Goal: Task Accomplishment & Management: Manage account settings

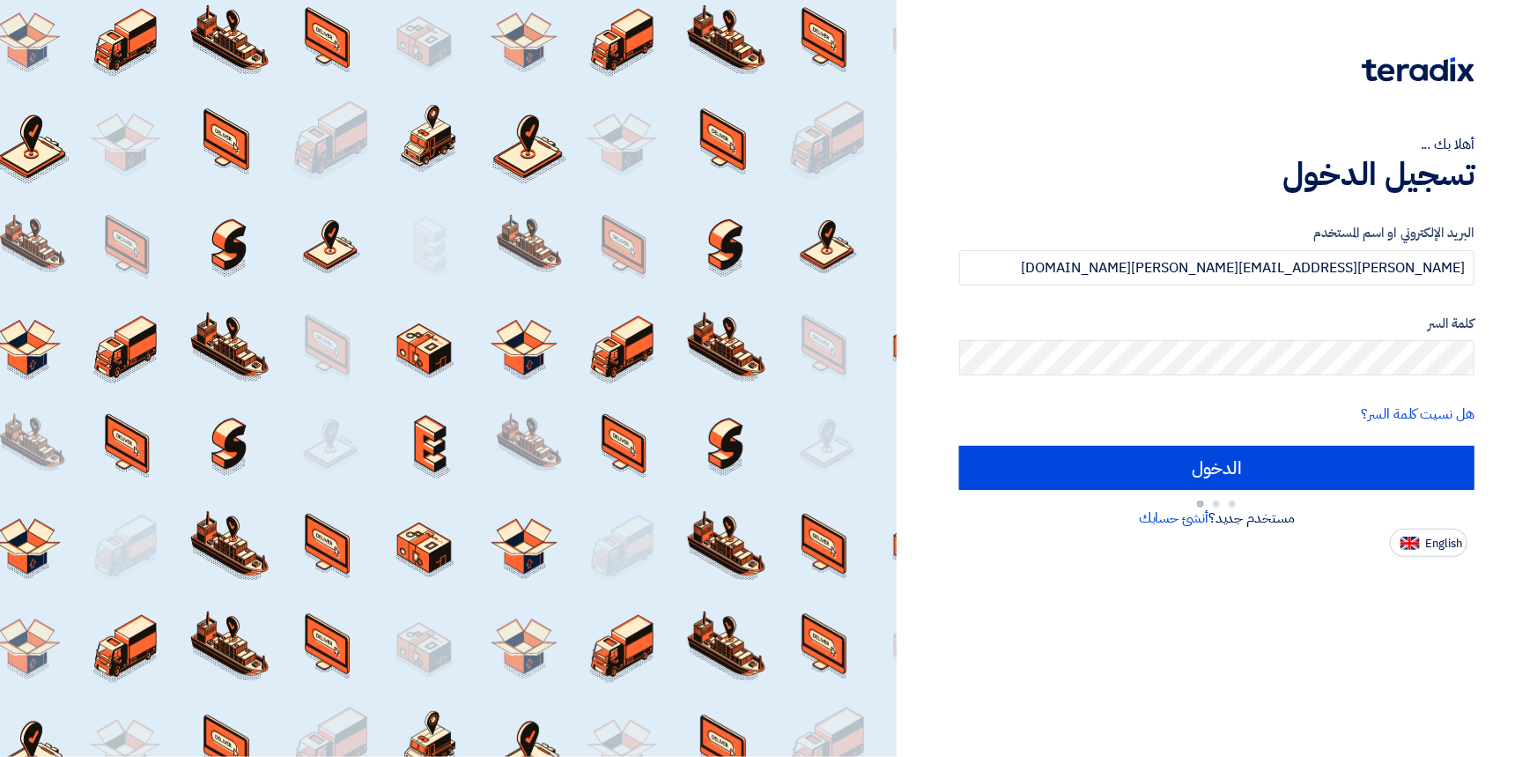
type input "Sign in"
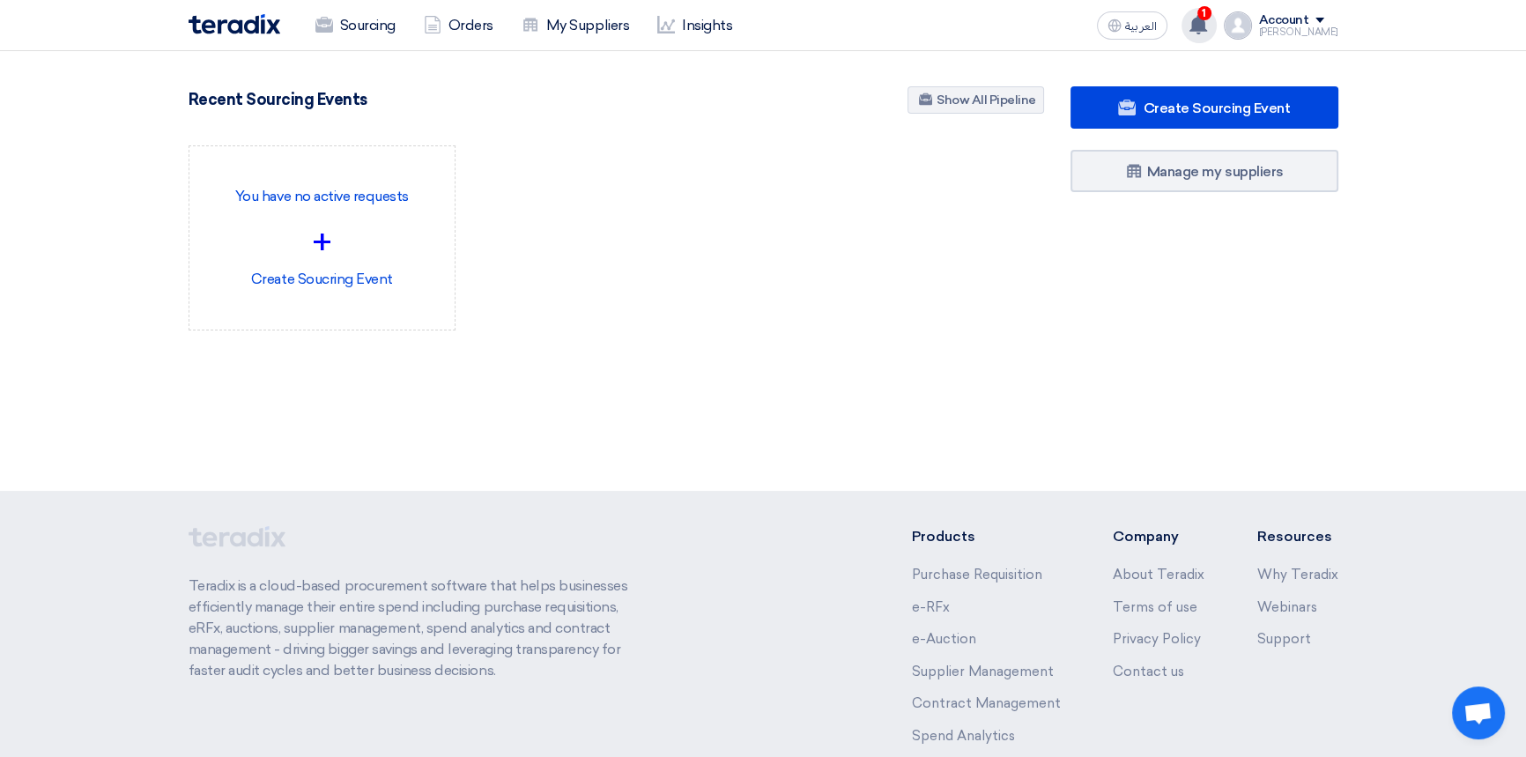
click at [1208, 32] on icon at bounding box center [1197, 24] width 19 height 19
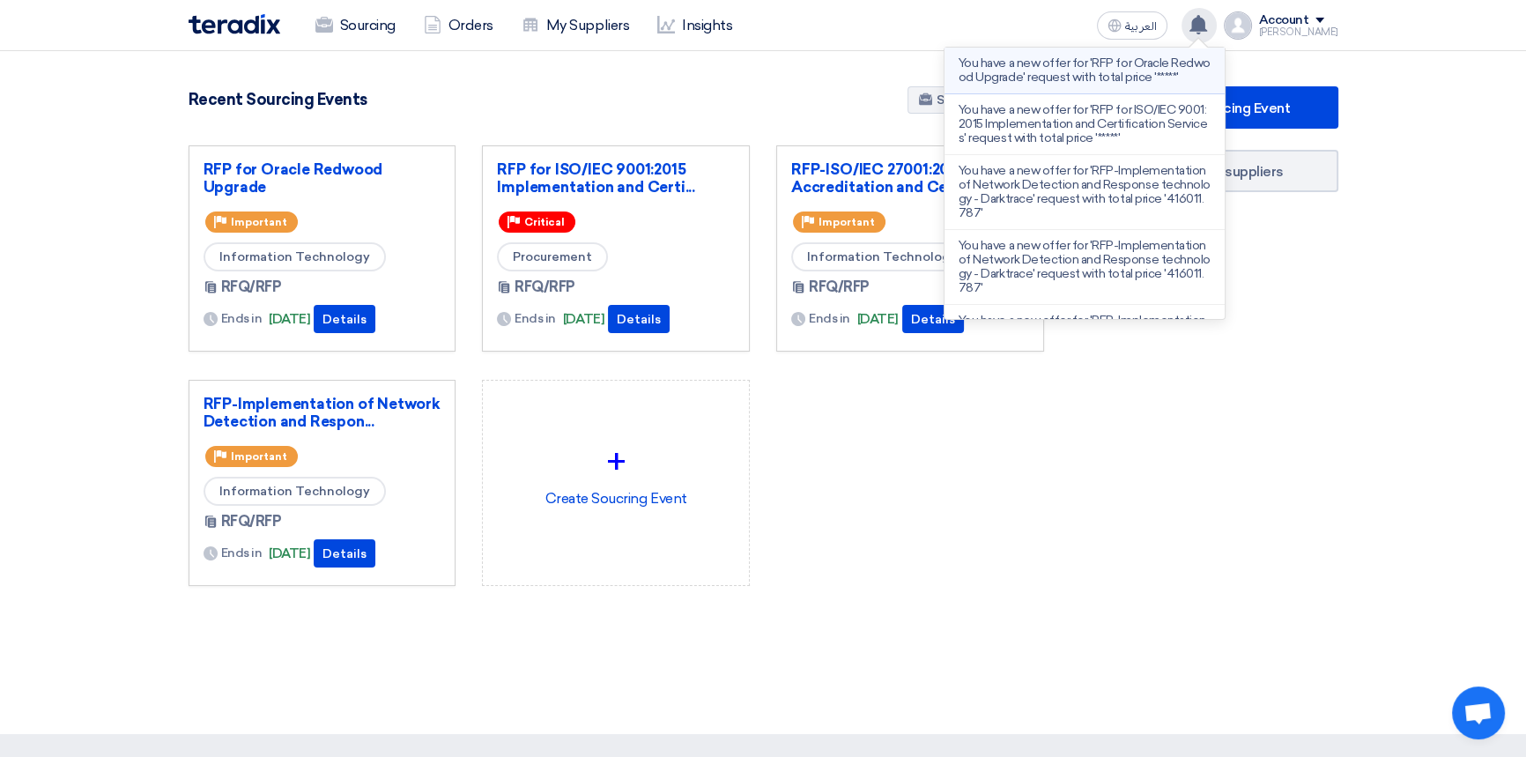
click at [1030, 66] on p "You have a new offer for 'RFP for Oracle Redwood Upgrade' request with total pr…" at bounding box center [1084, 70] width 252 height 28
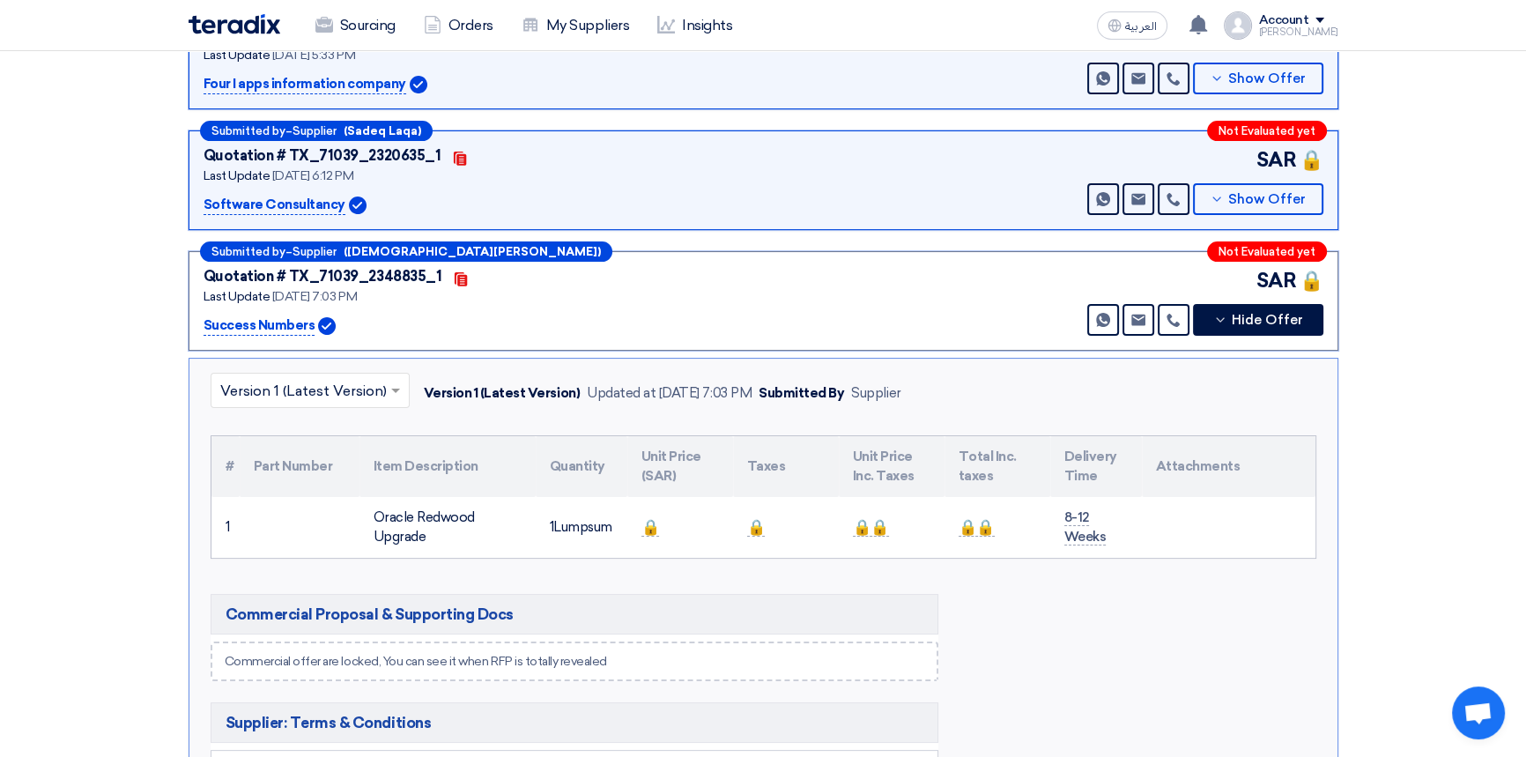
scroll to position [268, 0]
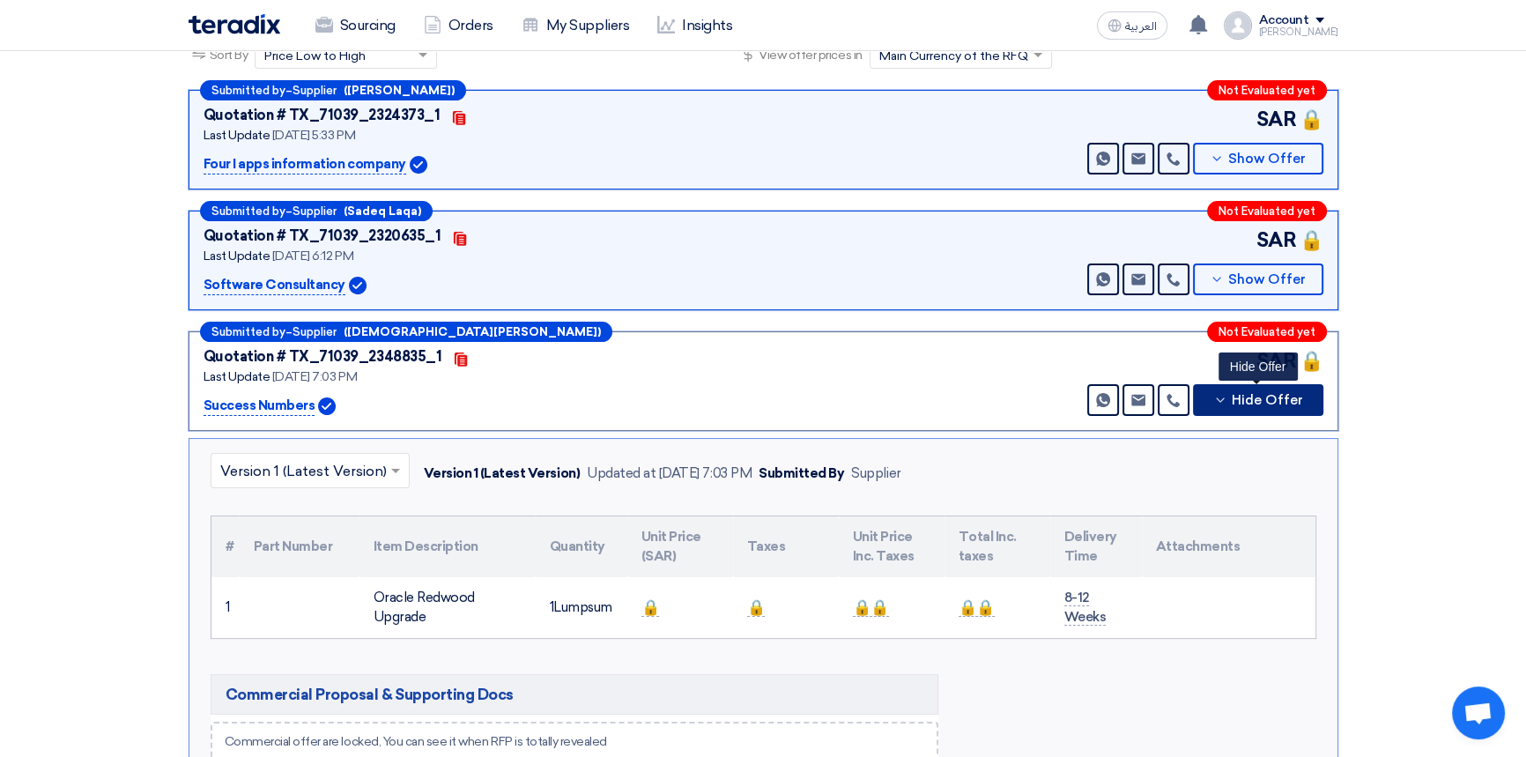
click at [1277, 400] on span "Hide Offer" at bounding box center [1267, 400] width 71 height 13
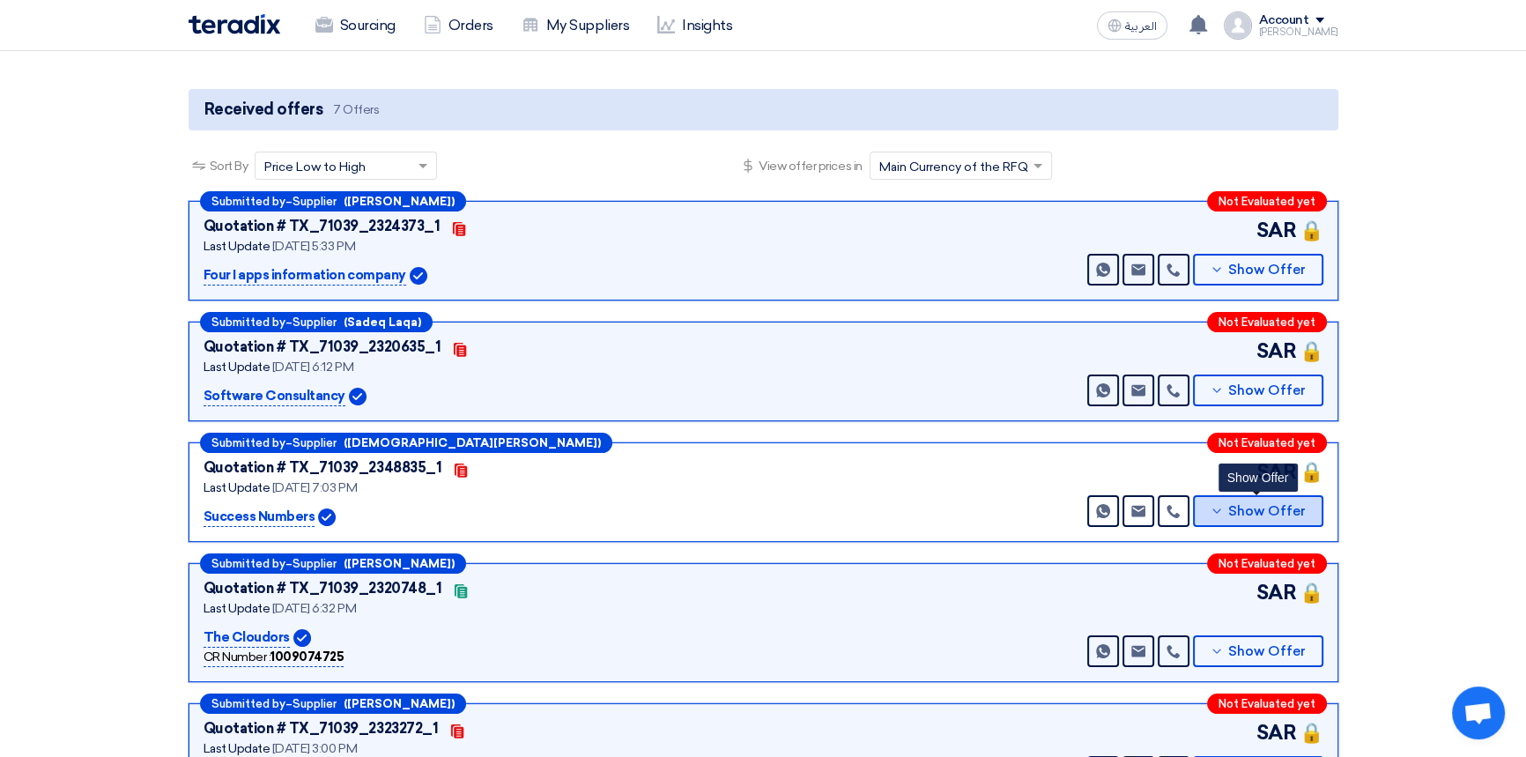
scroll to position [0, 0]
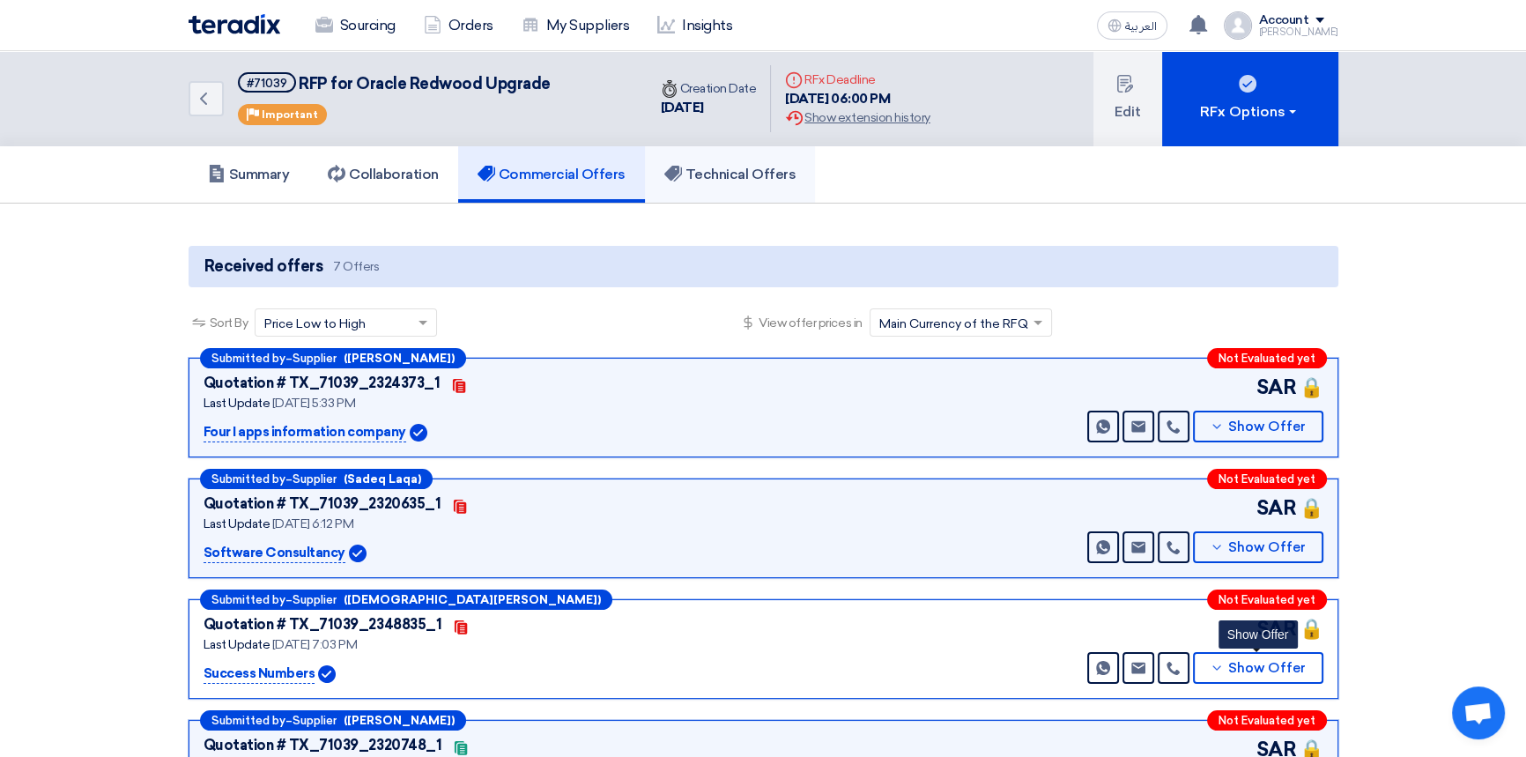
click at [725, 184] on link "Technical Offers" at bounding box center [730, 174] width 170 height 56
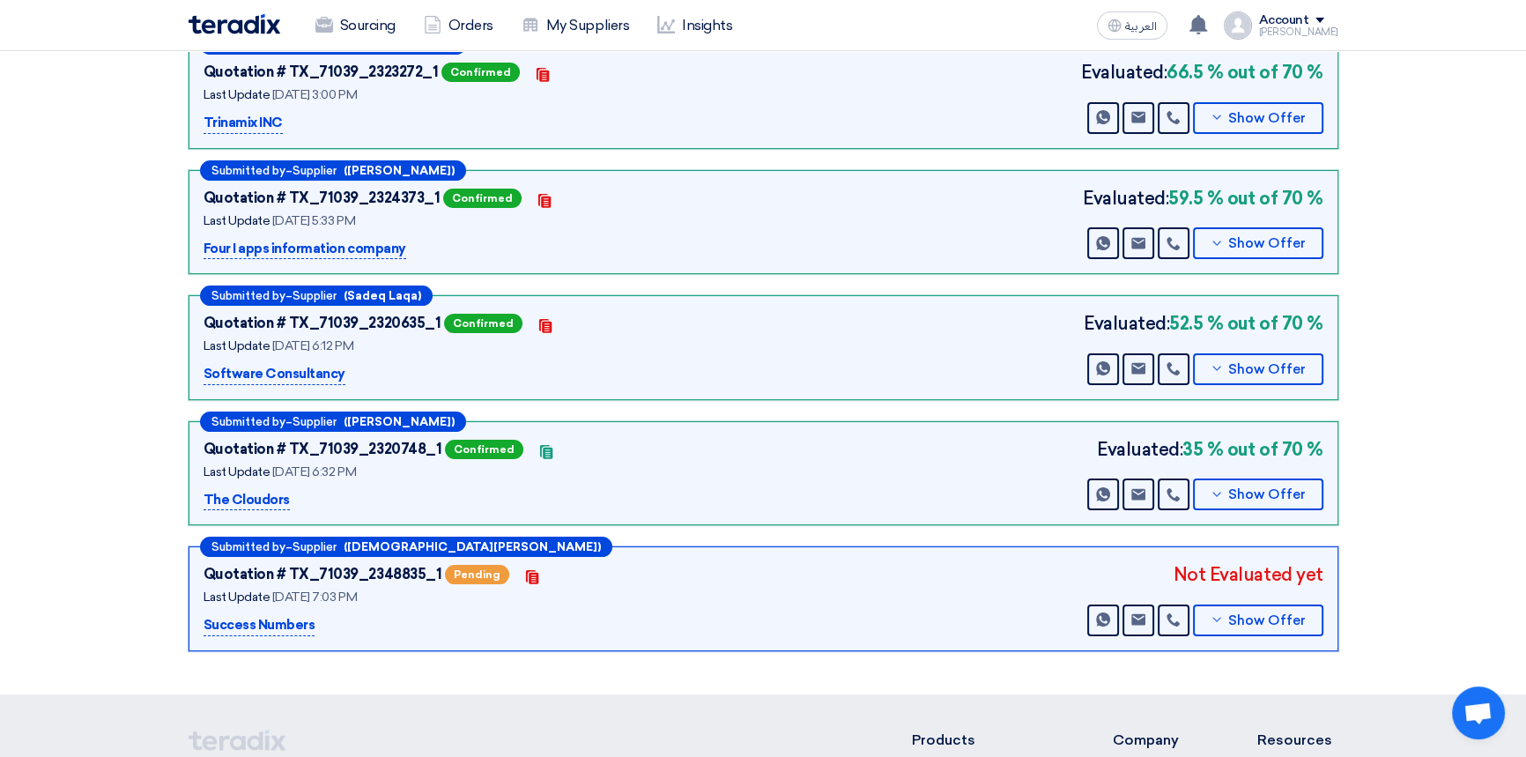
scroll to position [320, 0]
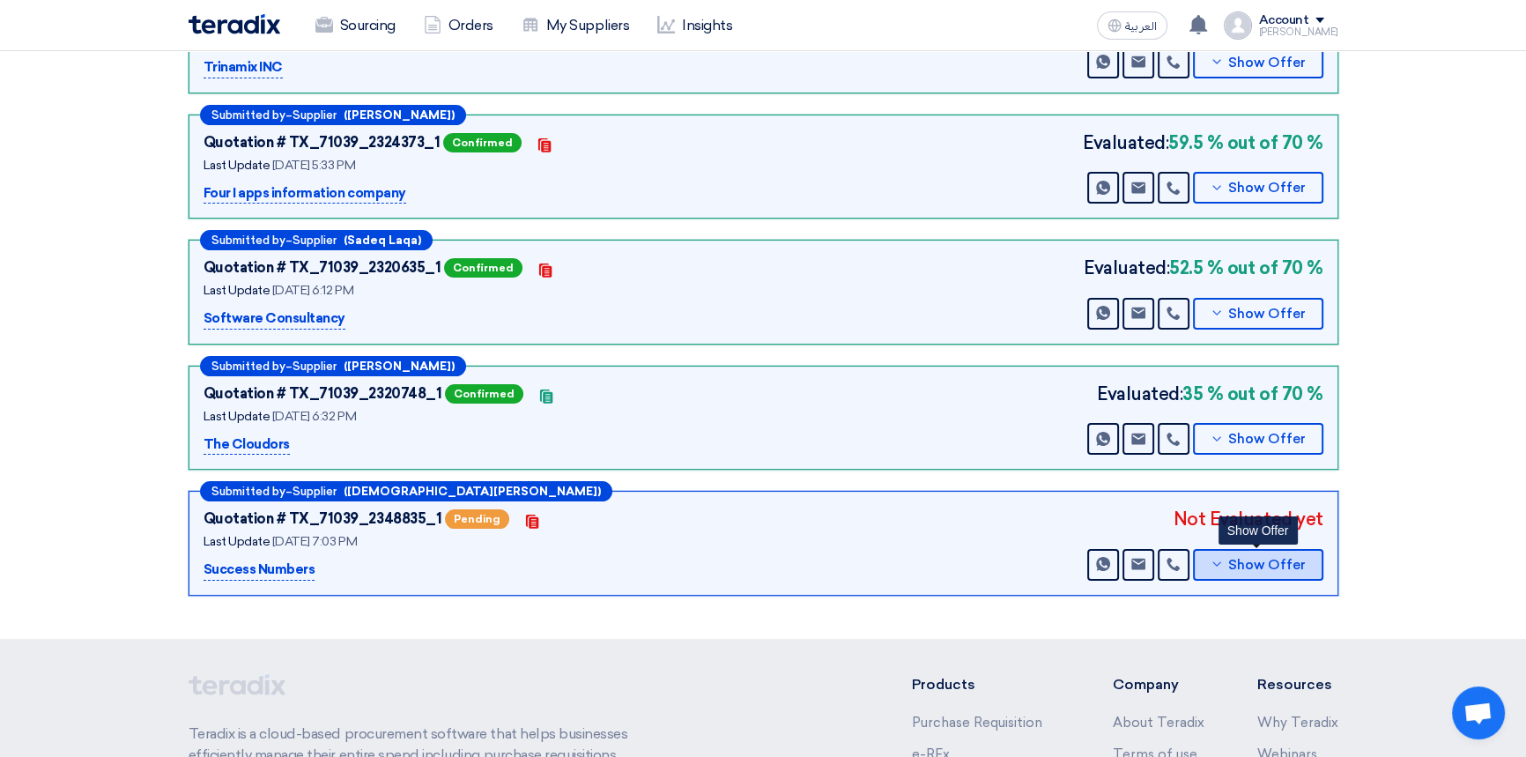
click at [1286, 566] on span "Show Offer" at bounding box center [1267, 565] width 78 height 13
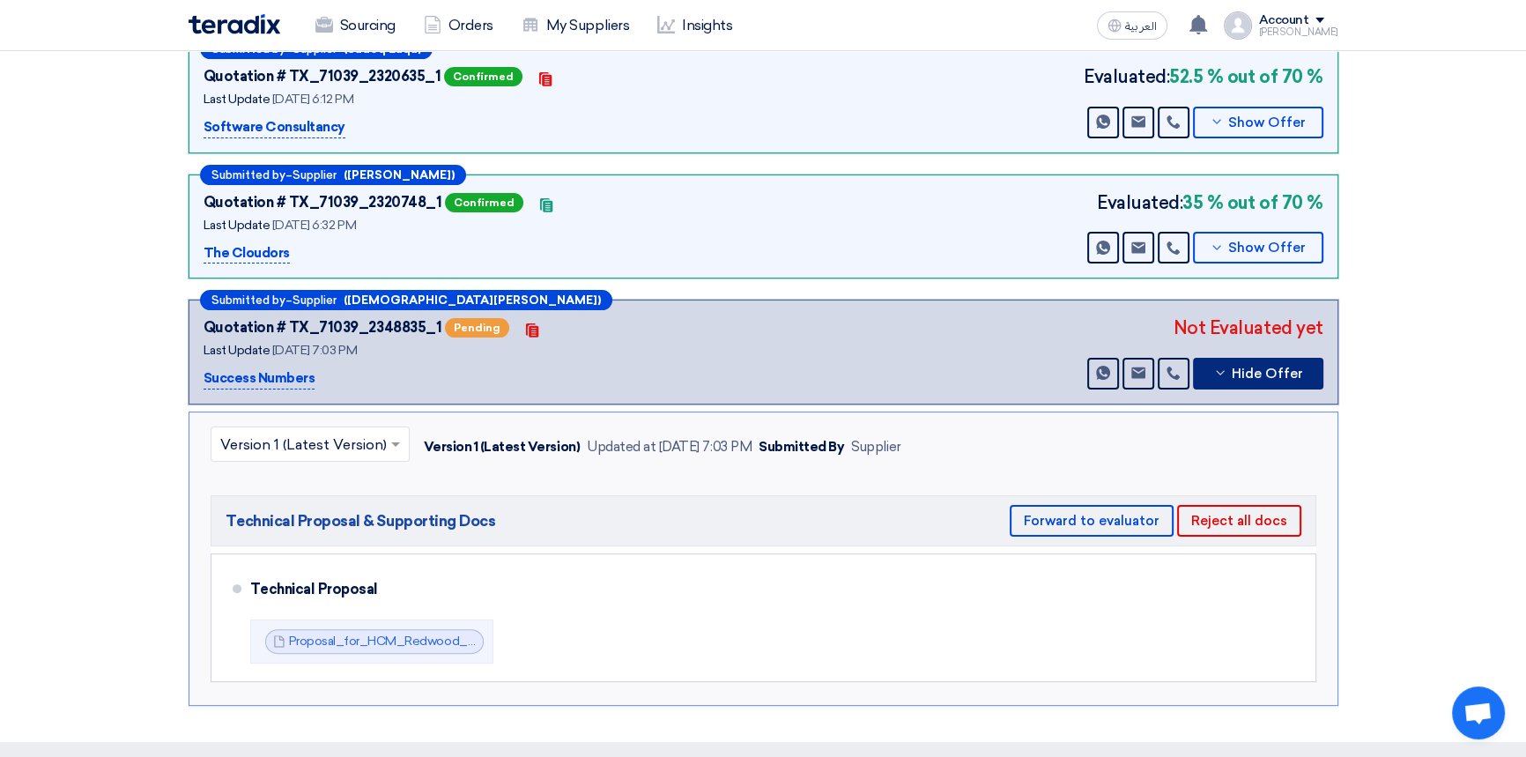
scroll to position [560, 0]
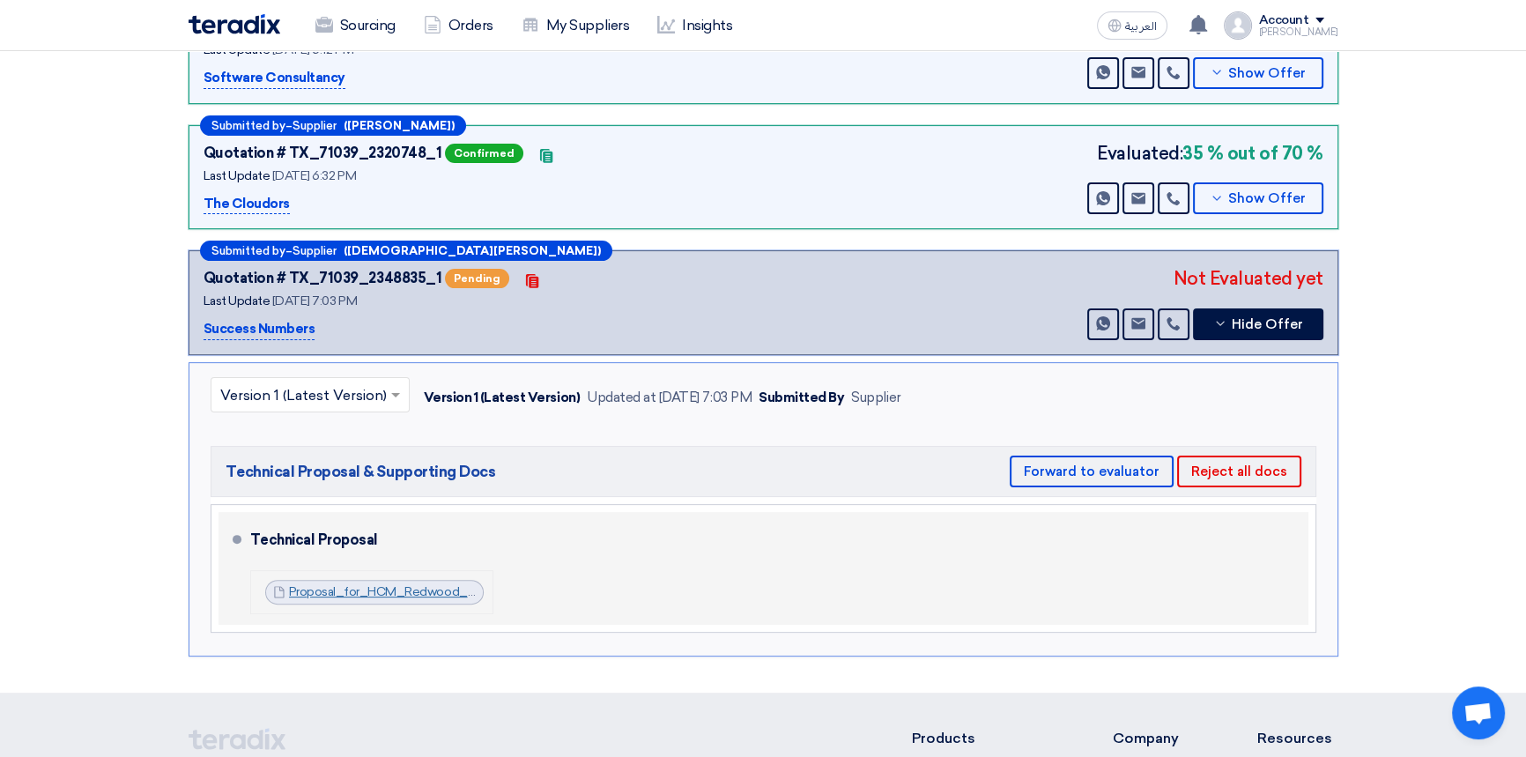
click at [403, 590] on link "Proposal_for_HCM_Redwood_Technical_Response_v_1756569662876.pdf" at bounding box center [505, 591] width 432 height 15
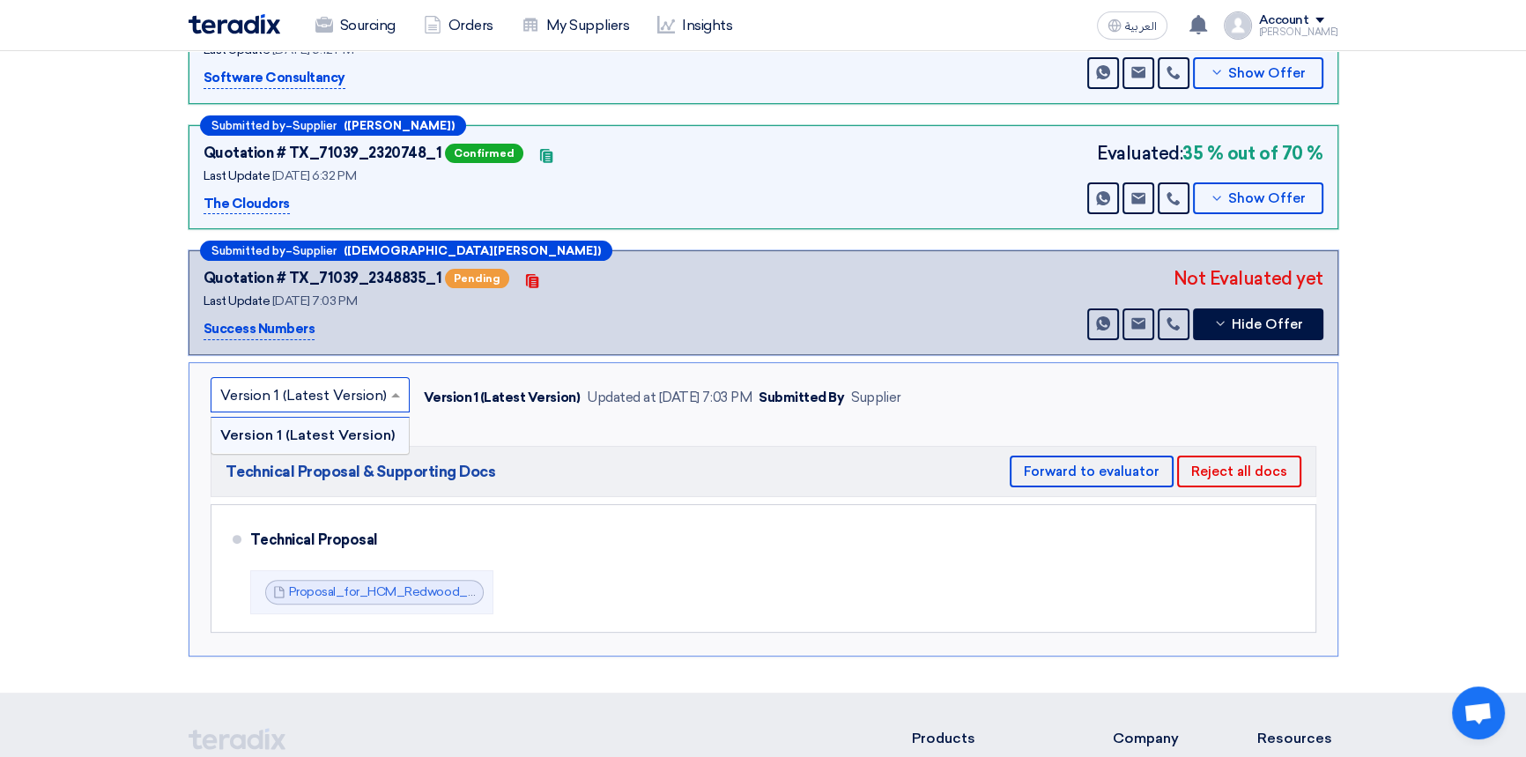
click at [300, 380] on div at bounding box center [309, 394] width 197 height 29
click at [300, 388] on input "text" at bounding box center [301, 395] width 162 height 29
click at [582, 415] on div "× Version 1 (Latest Version) Version 1 (Latest Version) Version 1 (Latest Versi…" at bounding box center [764, 509] width 1150 height 295
click at [832, 34] on div "Sourcing Orders My Suppliers Insights" at bounding box center [534, 25] width 690 height 39
